Goal: Task Accomplishment & Management: Manage account settings

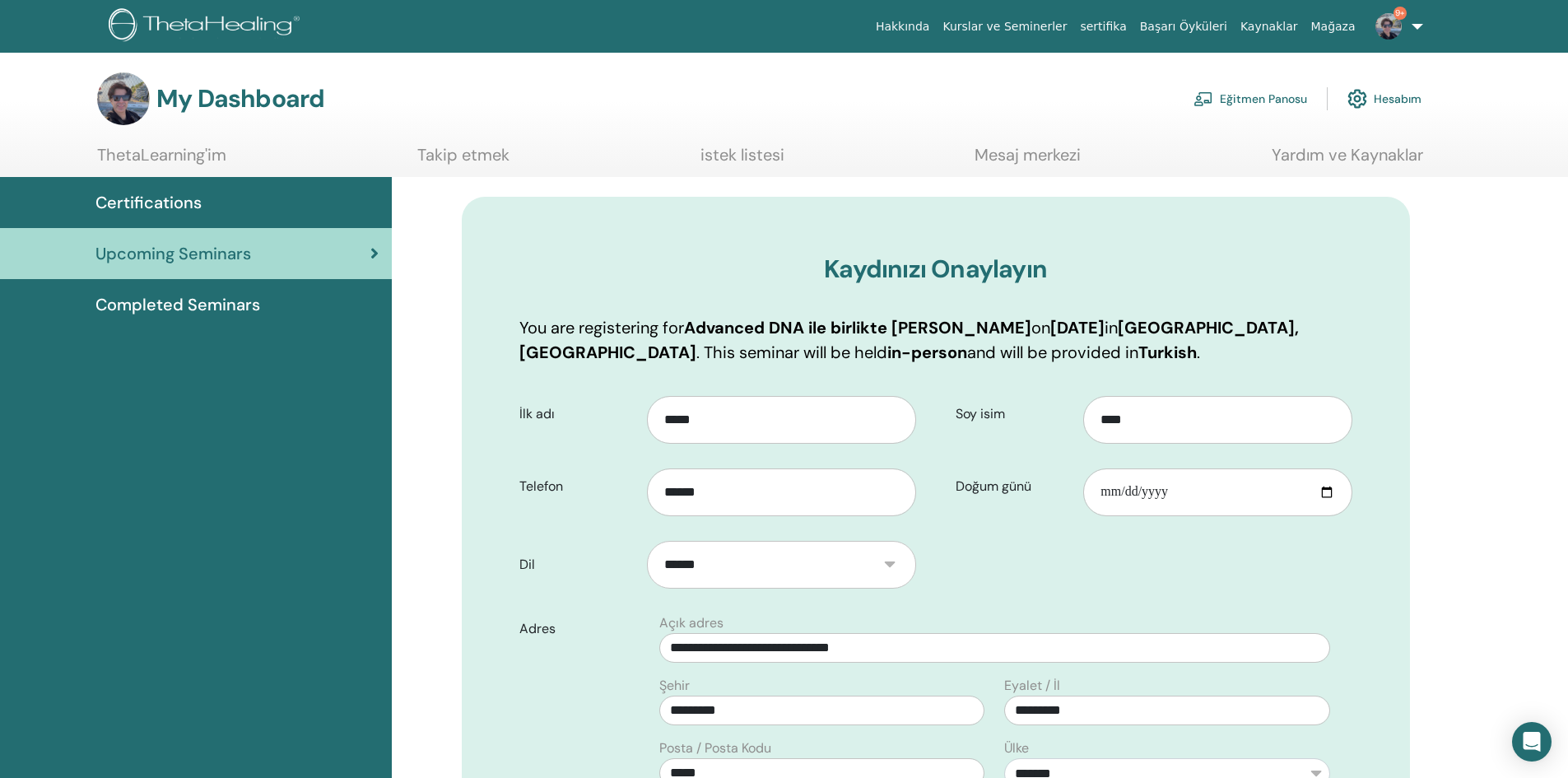
click at [1255, 99] on link "Eğitmen Panosu" at bounding box center [1250, 99] width 114 height 36
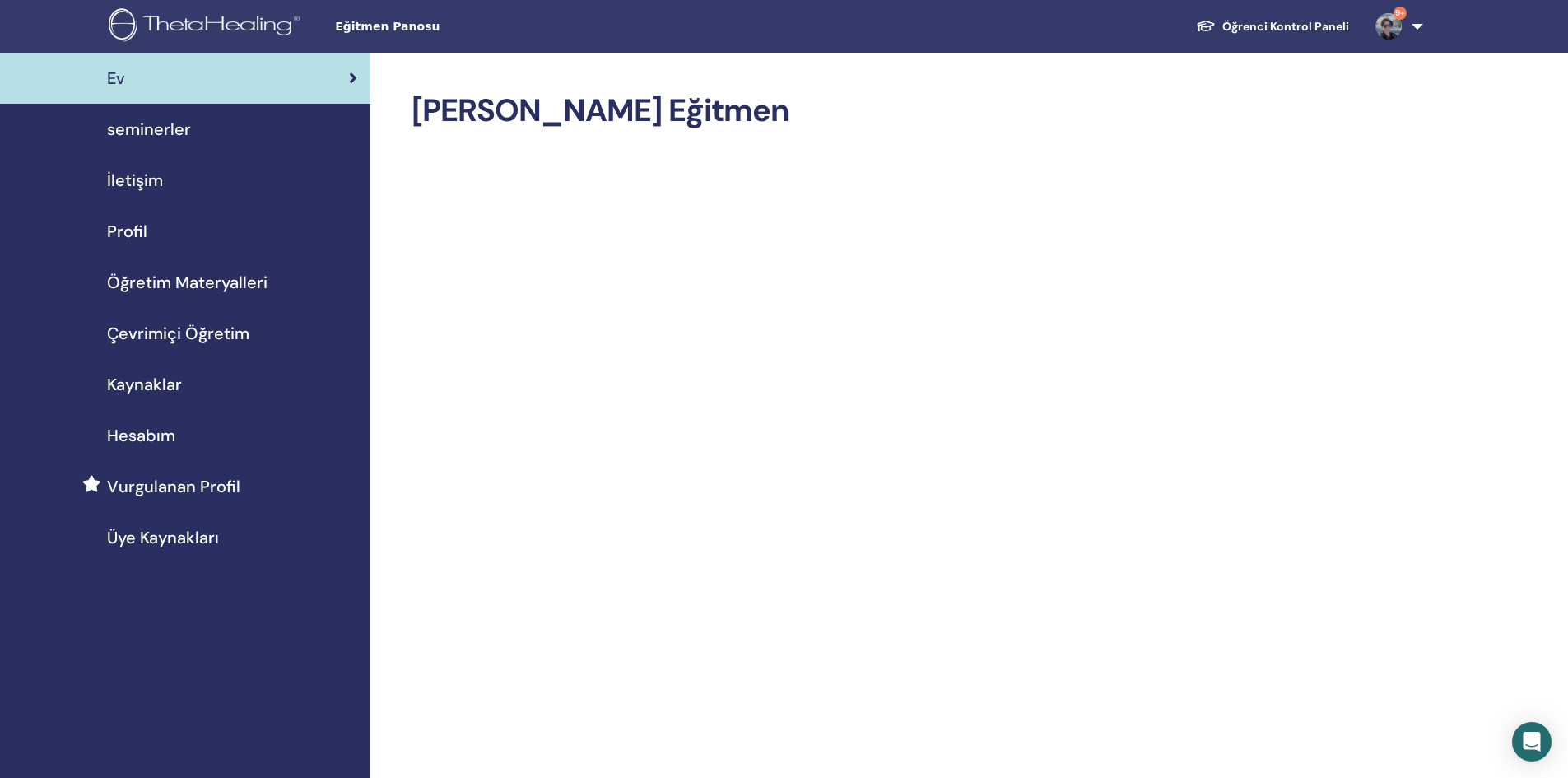
click at [207, 129] on div "seminerler" at bounding box center [184, 129] width 344 height 25
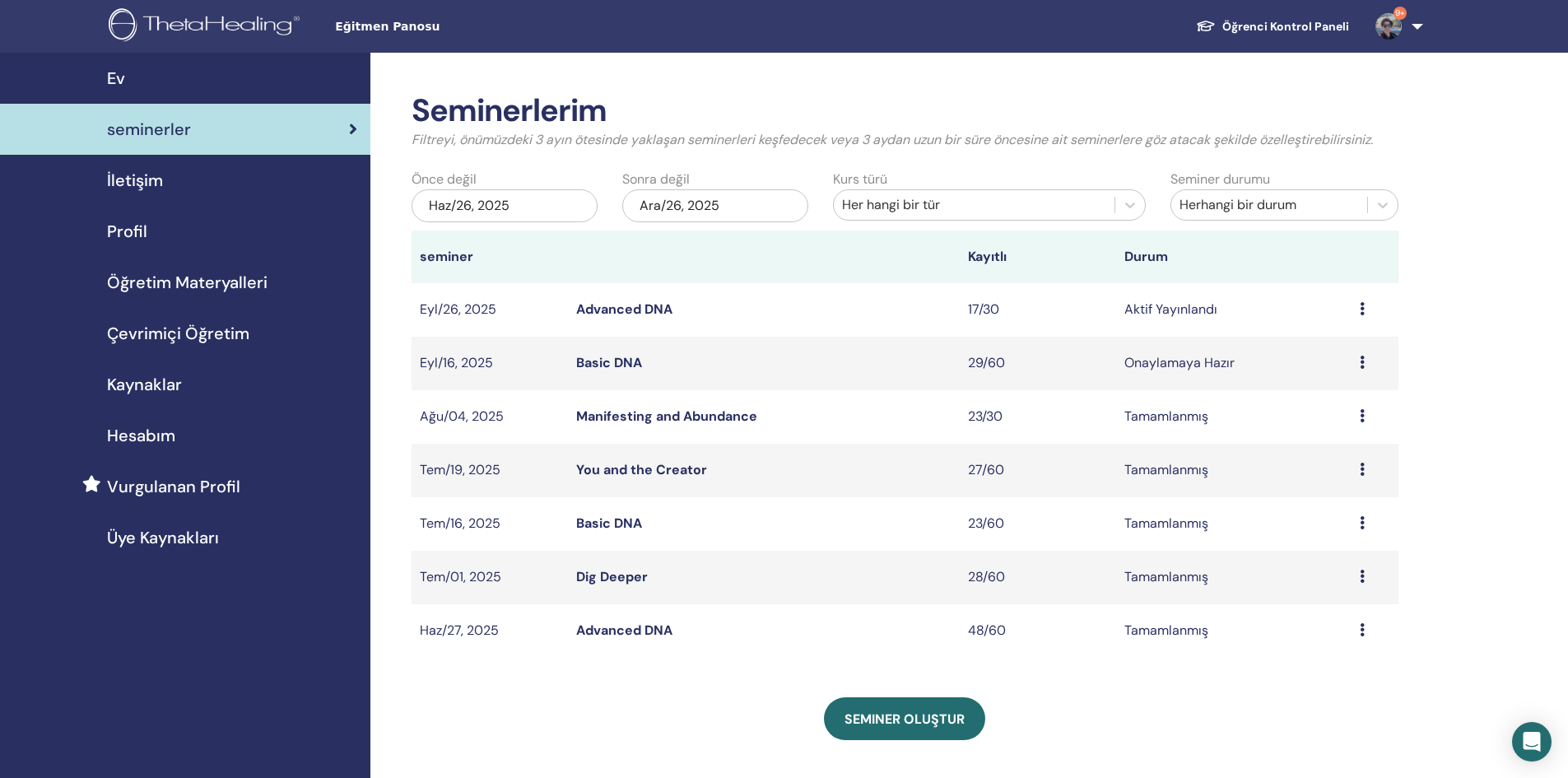
click at [1360, 311] on icon at bounding box center [1362, 308] width 5 height 13
click at [1336, 377] on link "katılımcılar" at bounding box center [1315, 374] width 66 height 17
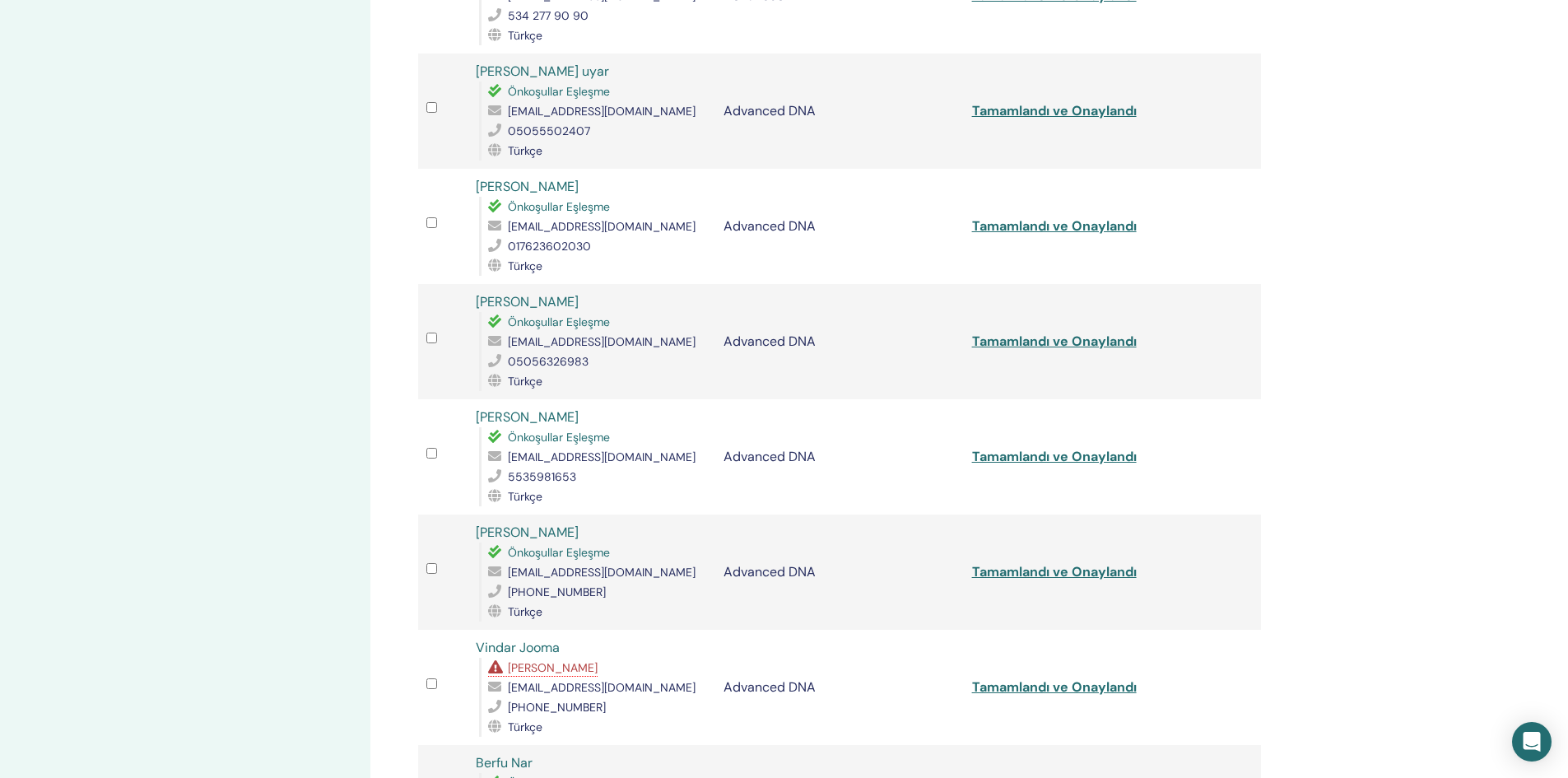
scroll to position [1153, 0]
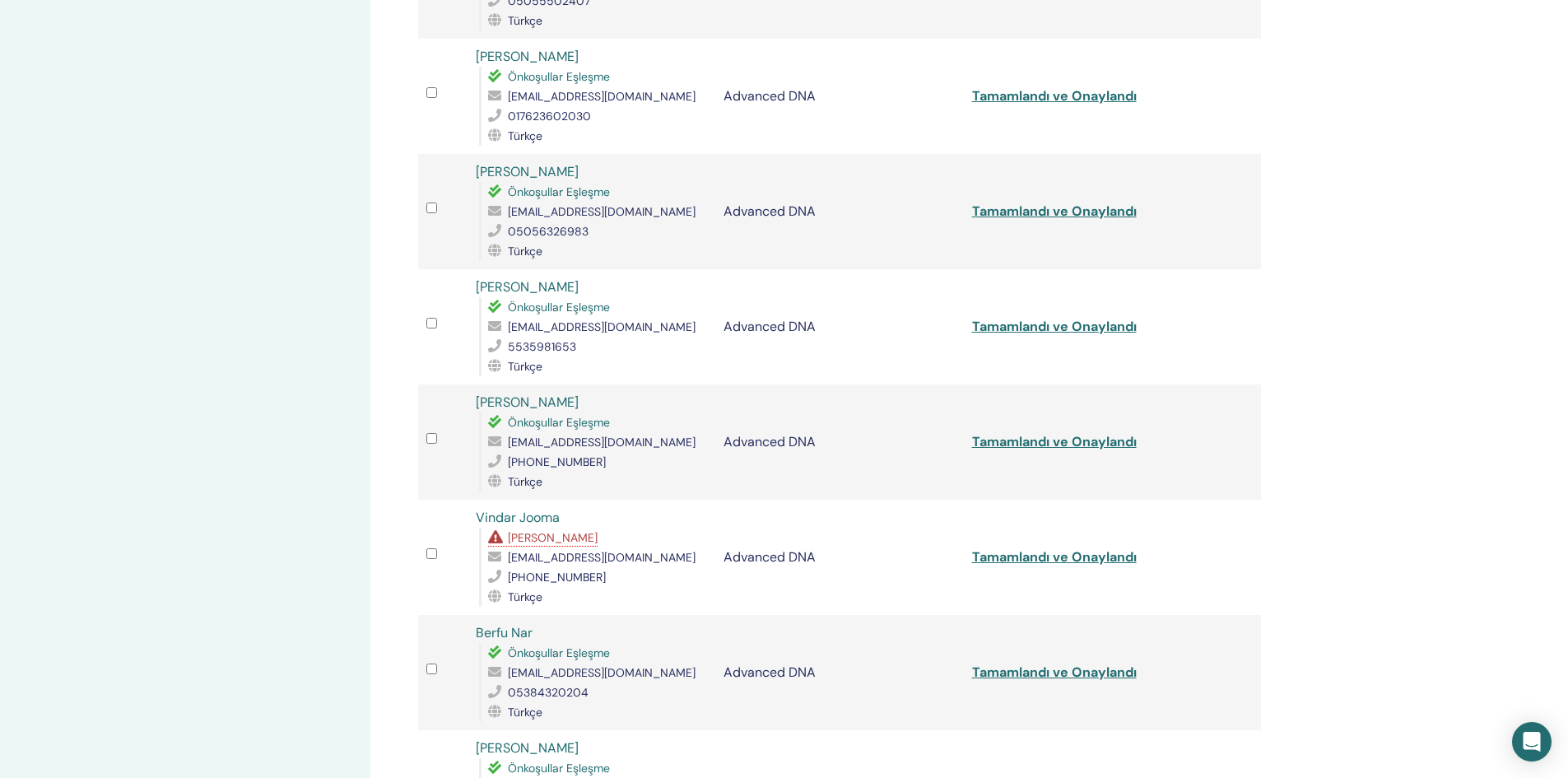
drag, startPoint x: 636, startPoint y: 576, endPoint x: 540, endPoint y: 576, distance: 96.0
click at [540, 576] on div "[PHONE_NUMBER]" at bounding box center [597, 577] width 219 height 20
click at [658, 587] on div "Türkçe" at bounding box center [597, 597] width 219 height 20
click at [547, 538] on span "[PERSON_NAME]" at bounding box center [553, 537] width 90 height 15
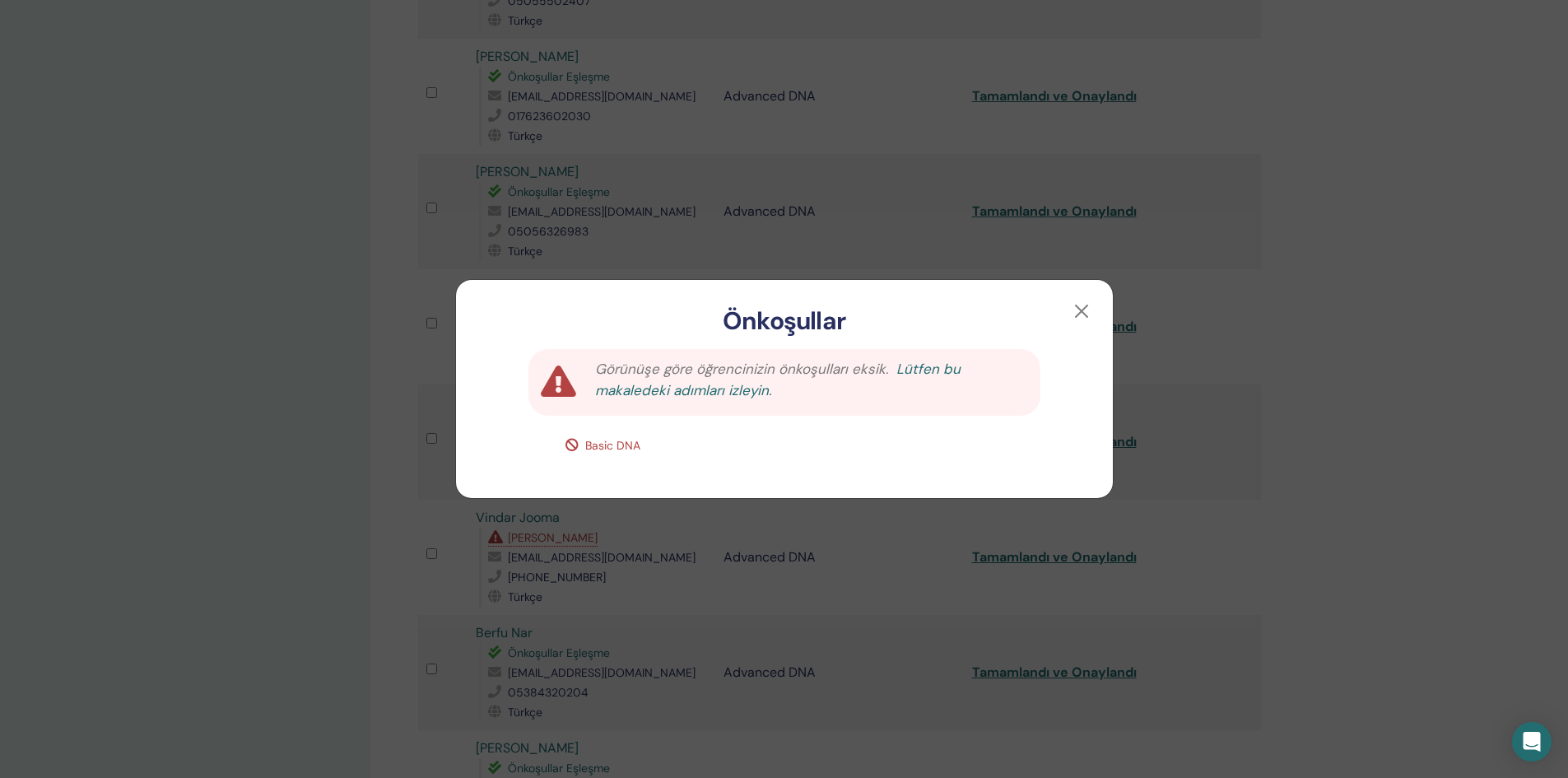
click at [960, 373] on link "Lütfen bu makaledeki adımları izleyin." at bounding box center [778, 380] width 365 height 40
click at [925, 240] on div "Önkoşullar Görünüşe göre öğrencinizin önkoşulları eksik. Lütfen bu makaledeki a…" at bounding box center [784, 389] width 1568 height 778
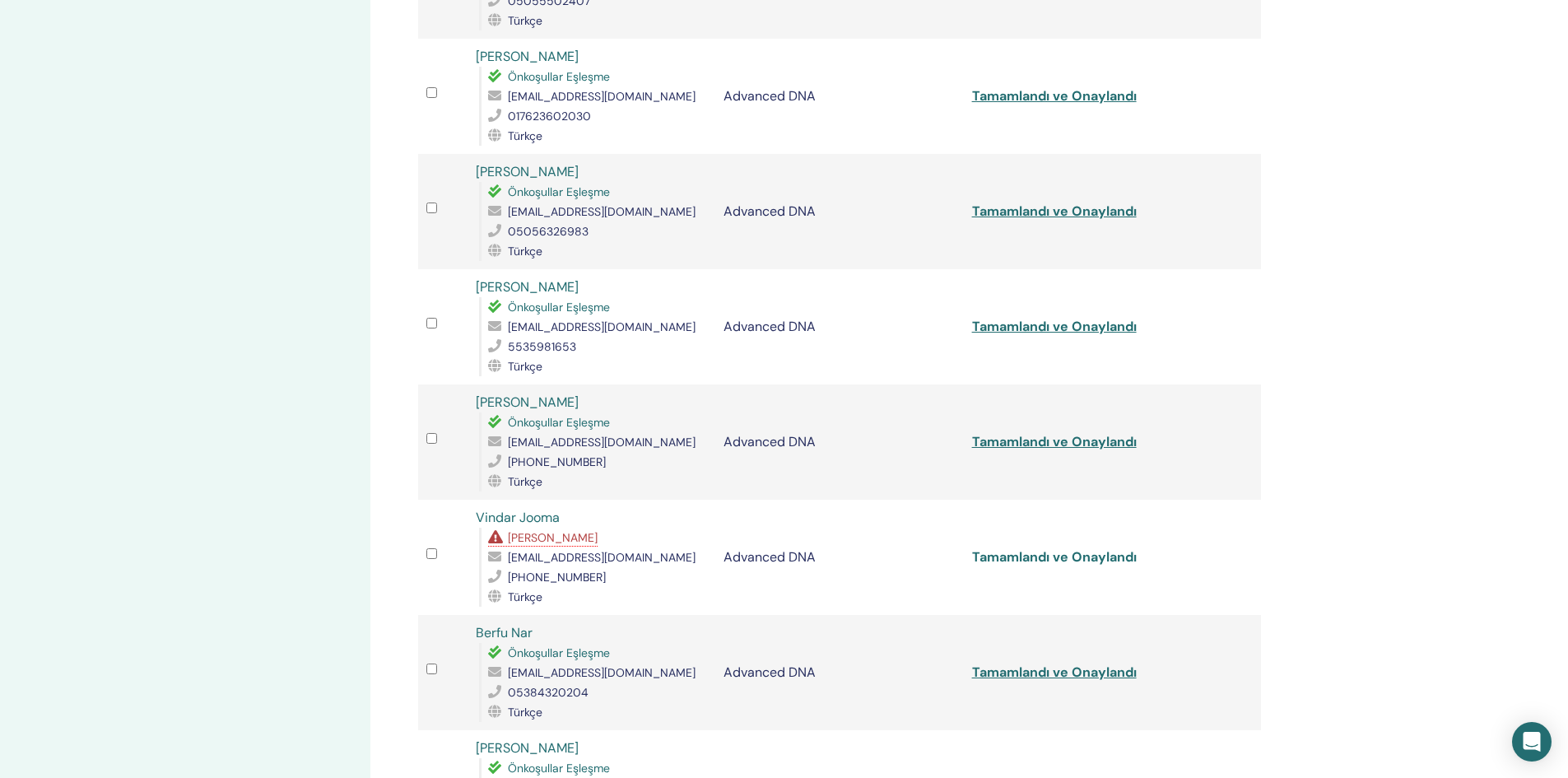
click at [1099, 555] on link "Tamamlandı ve Onaylandı" at bounding box center [1053, 557] width 165 height 17
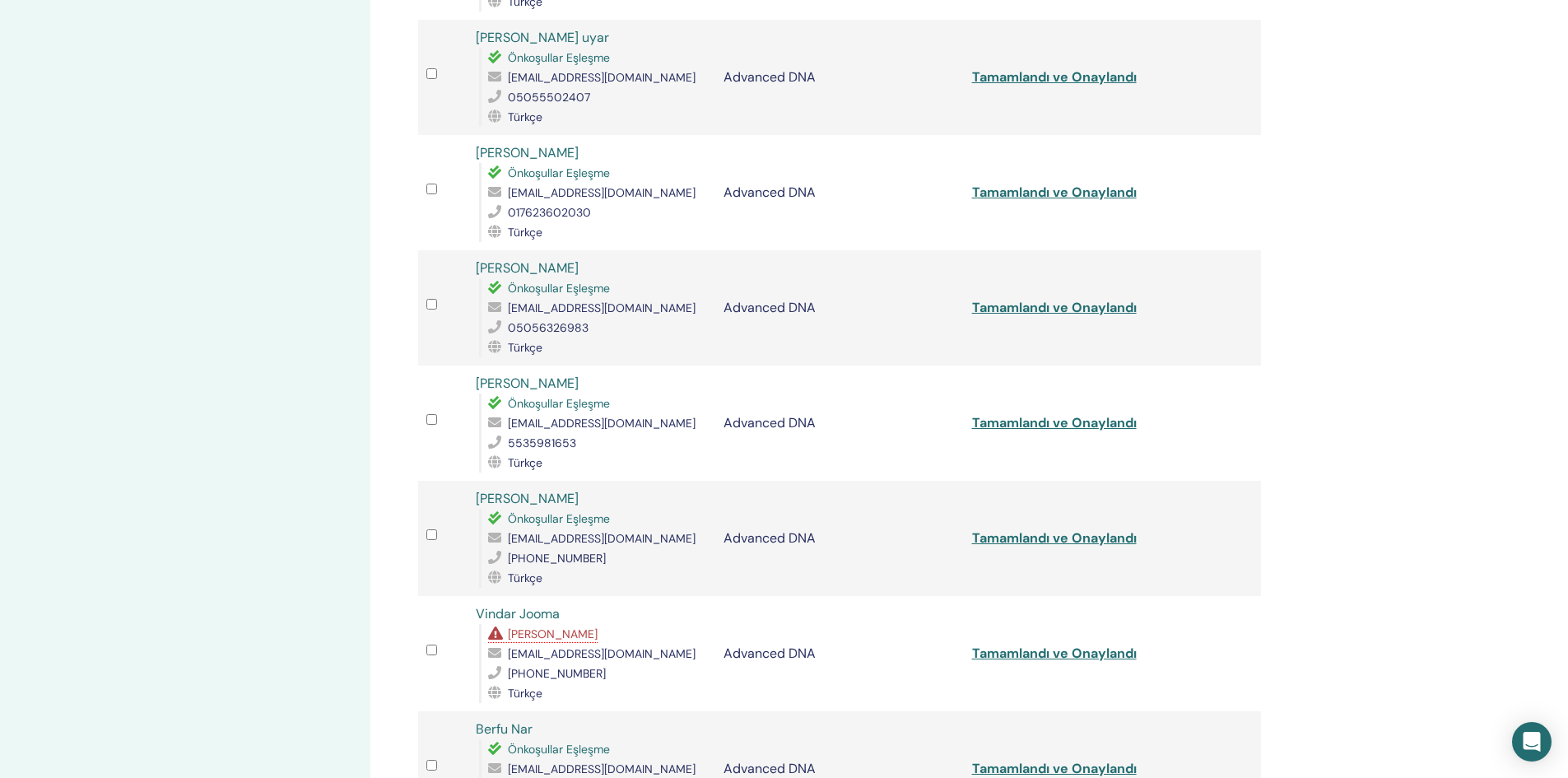
scroll to position [1070, 0]
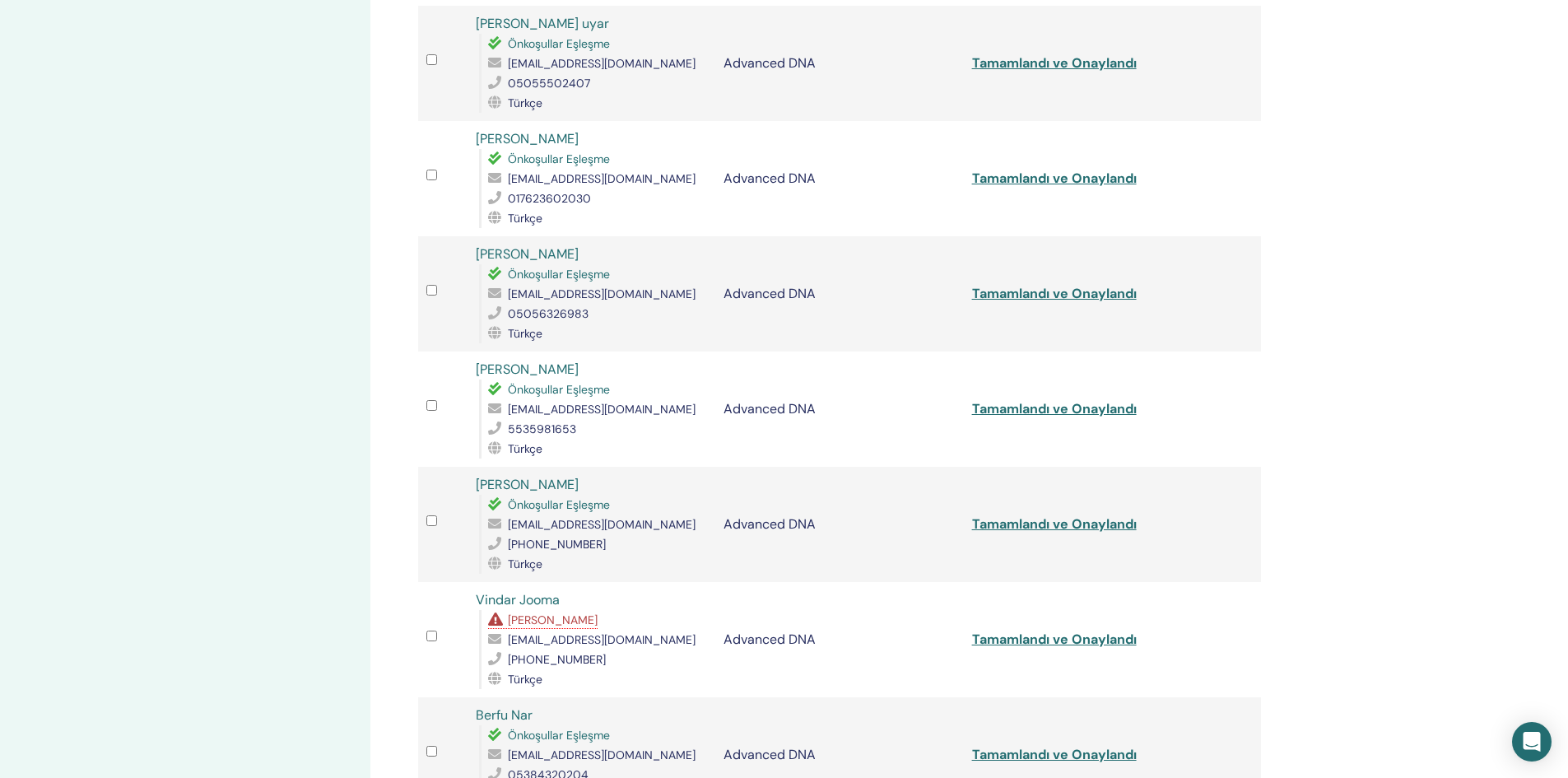
drag, startPoint x: 1150, startPoint y: 643, endPoint x: 1178, endPoint y: 654, distance: 30.1
click at [1177, 654] on td "Tamamlandı ve Onaylandı" at bounding box center [1087, 640] width 247 height 116
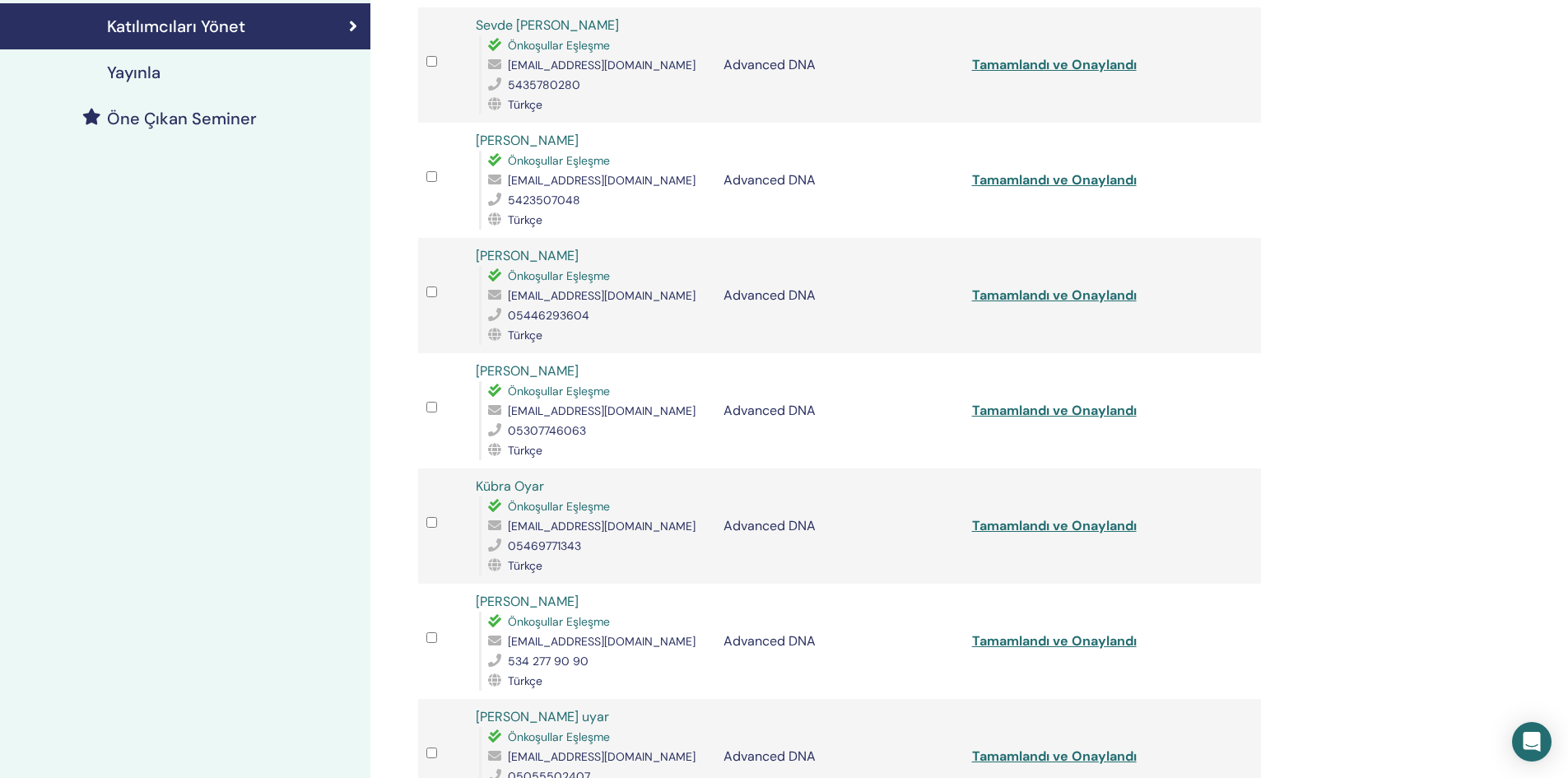
scroll to position [0, 0]
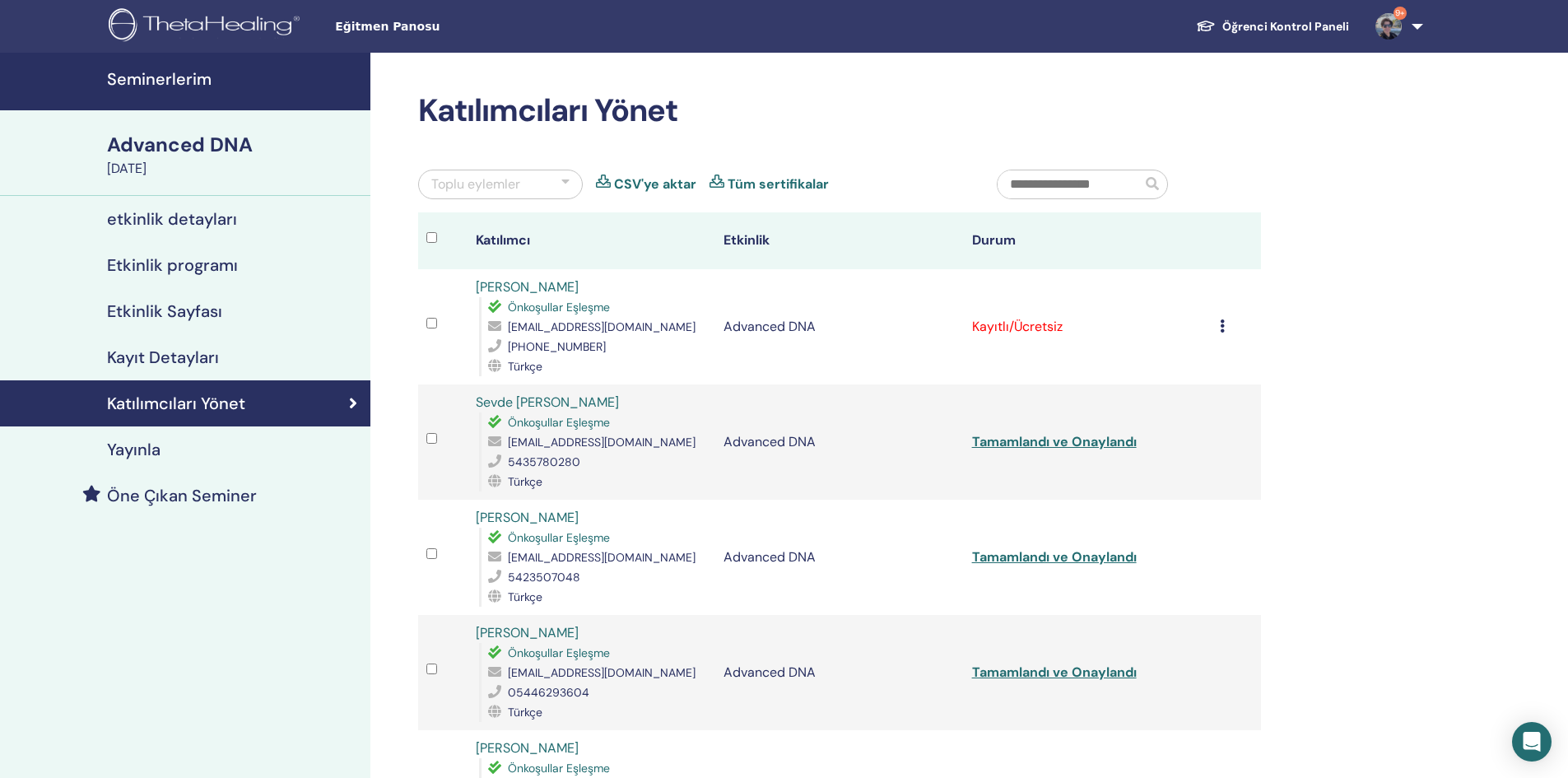
click at [1221, 327] on icon at bounding box center [1222, 325] width 5 height 13
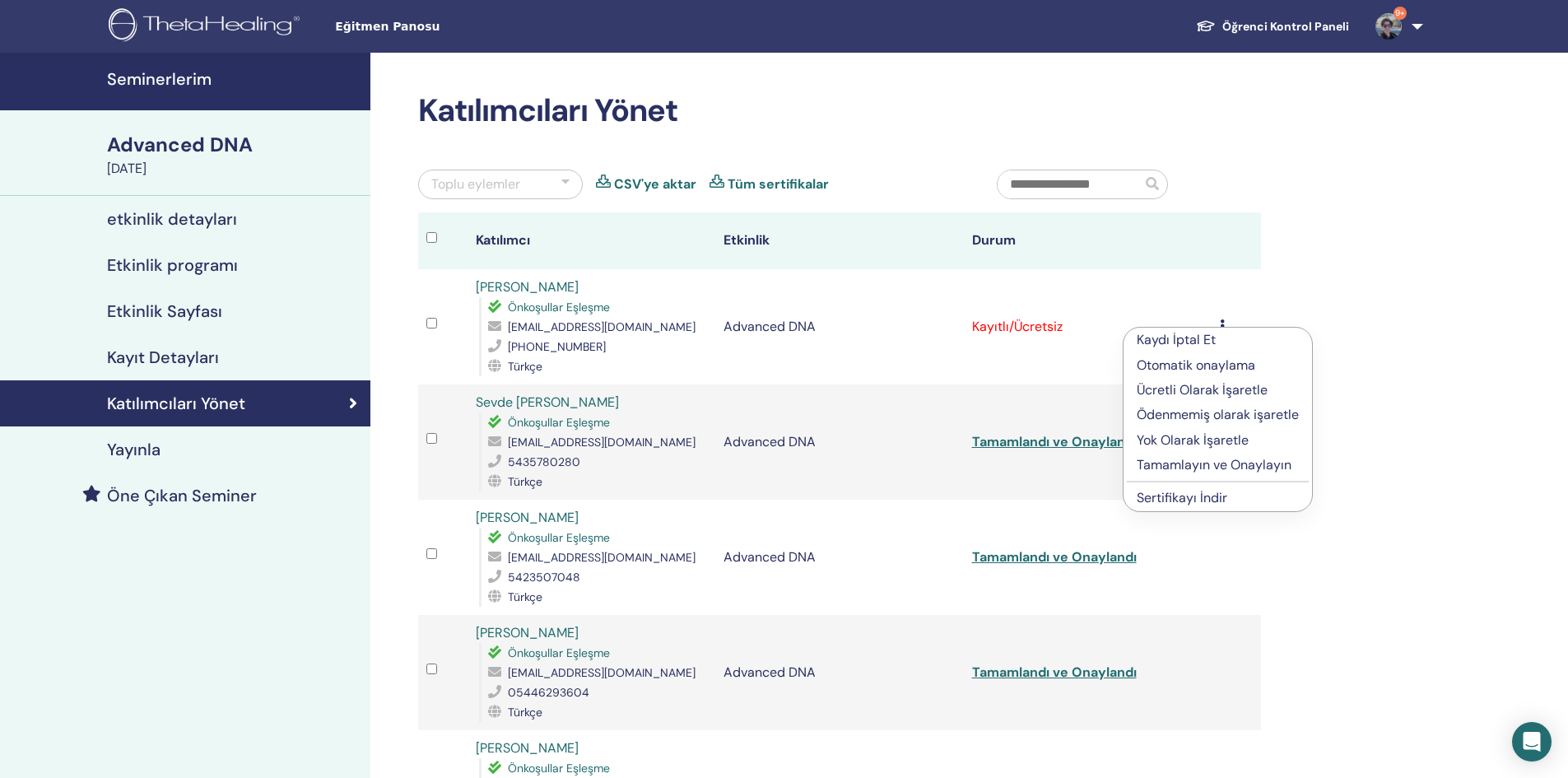
click at [1207, 461] on p "Tamamlayın ve Onaylayın" at bounding box center [1217, 465] width 162 height 20
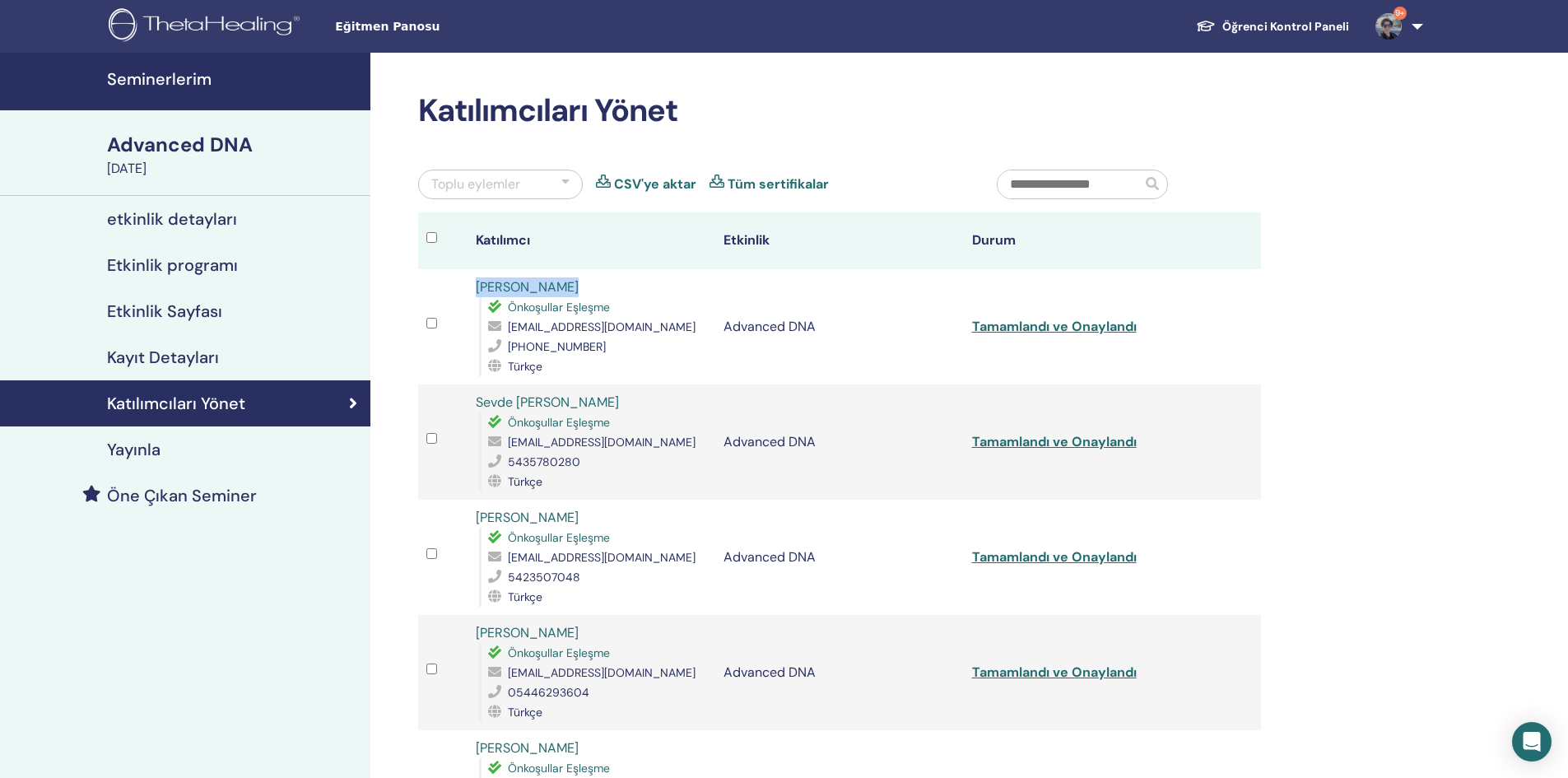
copy tr "[PERSON_NAME]"
drag, startPoint x: 572, startPoint y: 286, endPoint x: 464, endPoint y: 291, distance: 108.1
click at [464, 291] on tr "[PERSON_NAME] Önkoşullar Eşleşme [EMAIL_ADDRESS][DOMAIN_NAME] [PHONE_NUMBER] Tü…" at bounding box center [840, 327] width 843 height 116
